Goal: Task Accomplishment & Management: Manage account settings

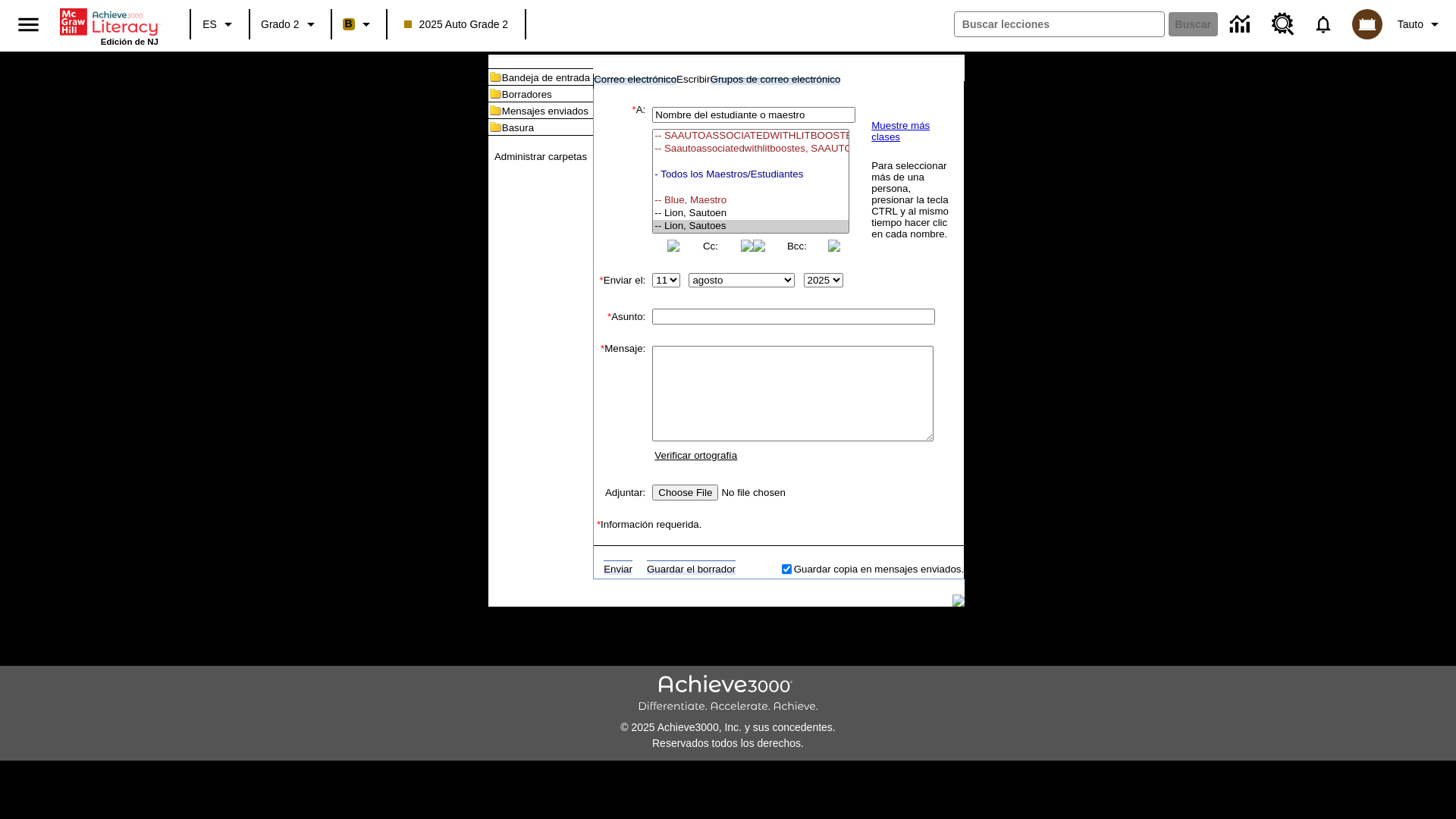
select select "U,21437111,1"
type input "Autotest-QsvOgOiPnQ"
type textarea "email body message"
click at [610, 575] on link "Enviar" at bounding box center [617, 569] width 29 height 11
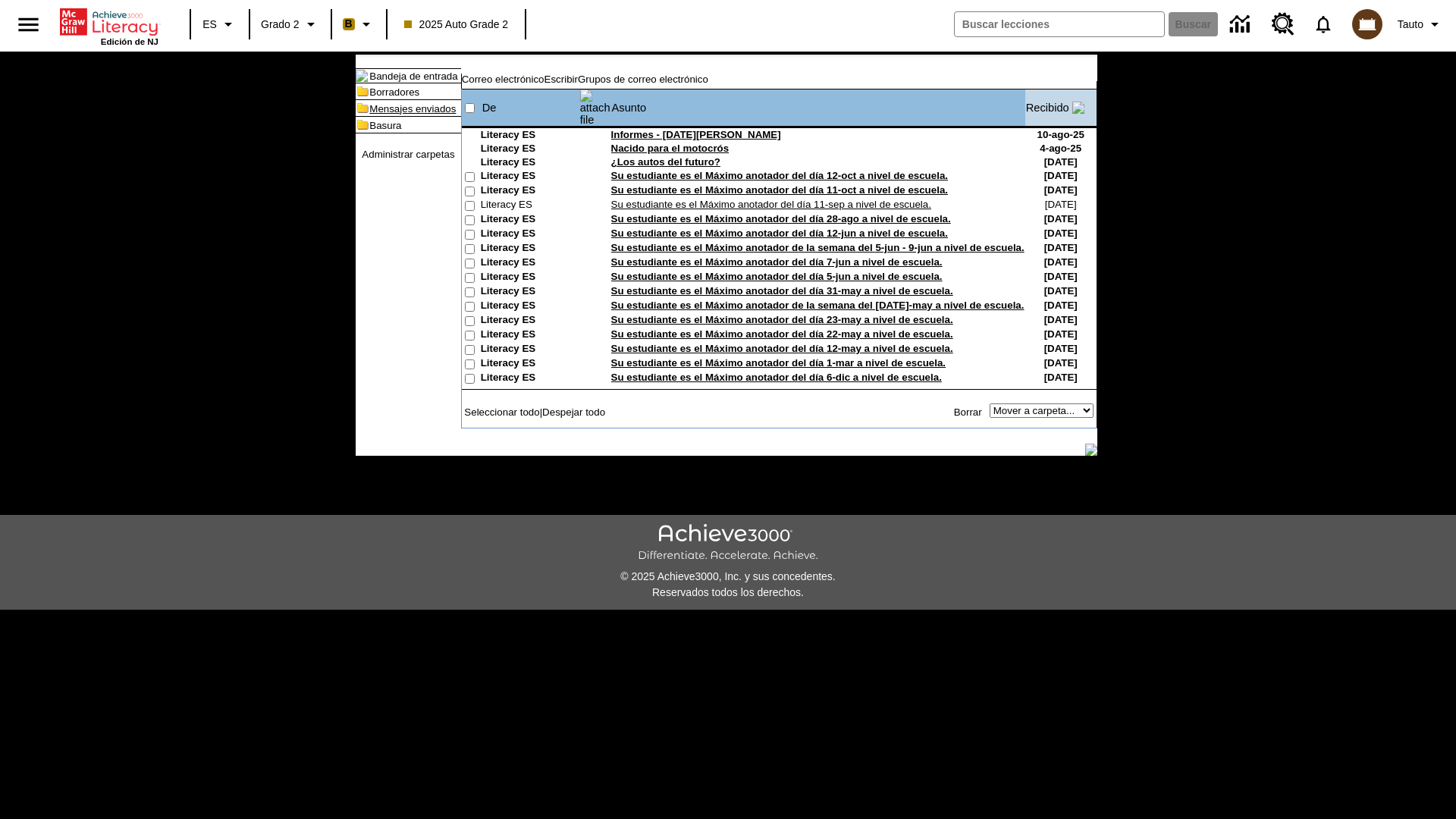
click at [404, 115] on link "Mensajes enviados" at bounding box center [412, 109] width 86 height 11
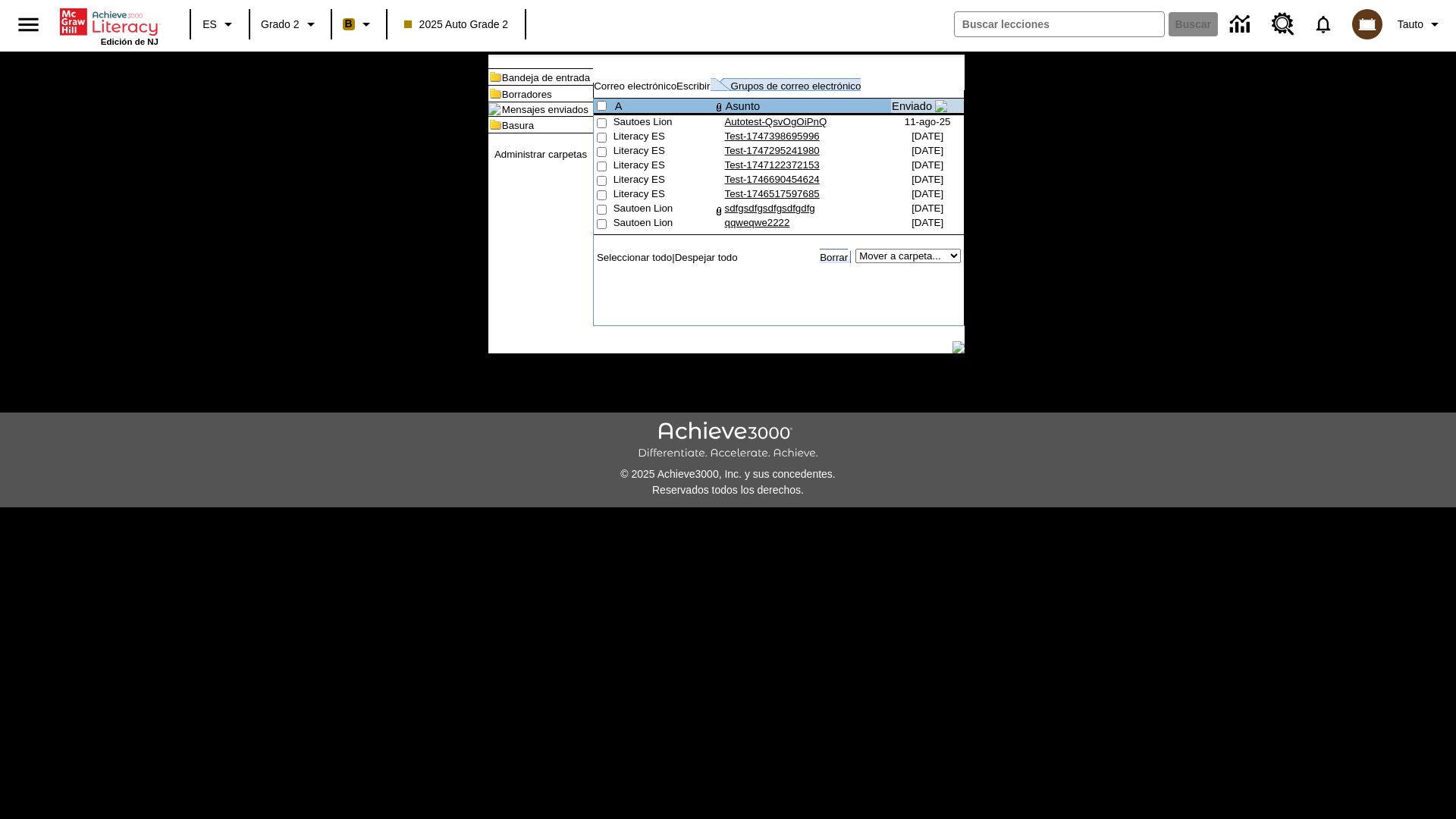
click at [597, 128] on input"] "checkbox" at bounding box center [602, 123] width 10 height 10
checkbox input"] "true"
click at [842, 263] on link "Borrar" at bounding box center [834, 257] width 28 height 11
